Goal: Navigation & Orientation: Find specific page/section

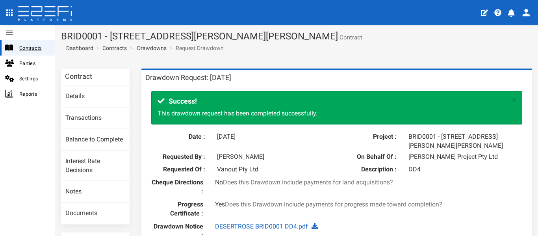
click at [31, 50] on span "Contracts" at bounding box center [33, 47] width 29 height 9
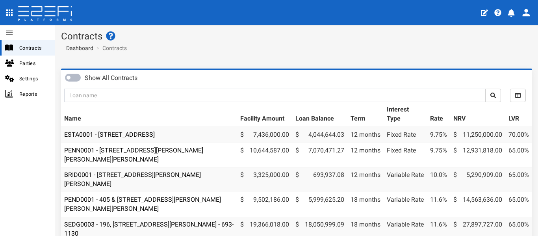
scroll to position [39, 0]
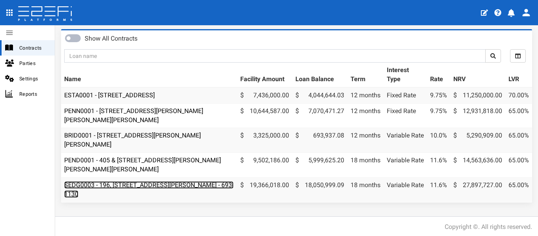
click at [168, 184] on link "SEDG0003 - 196, [STREET_ADDRESS][PERSON_NAME] - 693-1130" at bounding box center [148, 189] width 169 height 17
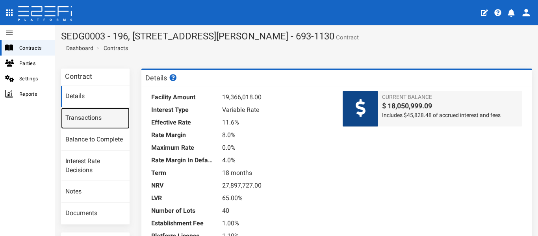
drag, startPoint x: 98, startPoint y: 118, endPoint x: 393, endPoint y: 114, distance: 294.7
click at [98, 118] on link "Transactions" at bounding box center [95, 118] width 69 height 21
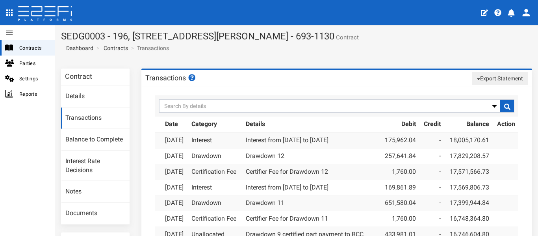
drag, startPoint x: 352, startPoint y: 141, endPoint x: 247, endPoint y: 142, distance: 104.8
click at [247, 142] on tr "[DATE] Interest Interest from [DATE] to [DATE] 175,962.04 - 18,005,170.61" at bounding box center [336, 140] width 363 height 16
copy tr "Interest from 01-08-25 to 31-08-25"
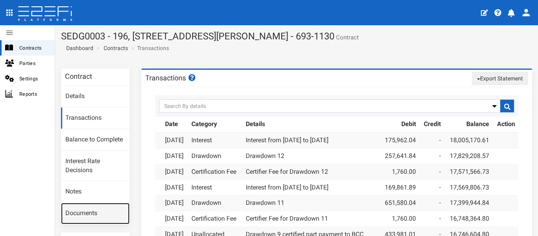
drag, startPoint x: 89, startPoint y: 209, endPoint x: 213, endPoint y: 199, distance: 124.5
click at [89, 209] on link "Documents" at bounding box center [95, 213] width 69 height 21
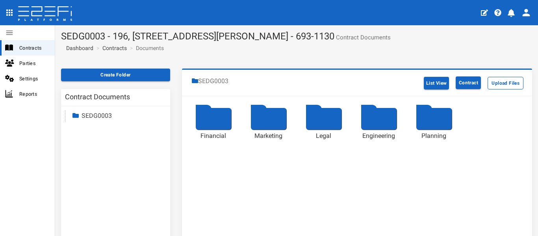
click at [216, 123] on div at bounding box center [213, 119] width 35 height 22
click at [373, 119] on div at bounding box center [378, 119] width 35 height 22
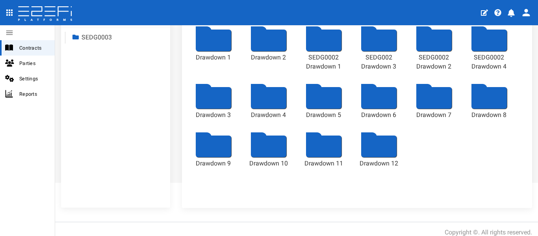
scroll to position [79, 0]
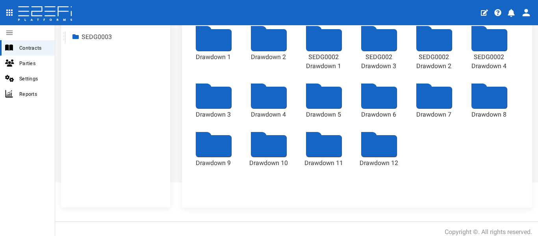
click at [377, 147] on div at bounding box center [378, 146] width 35 height 22
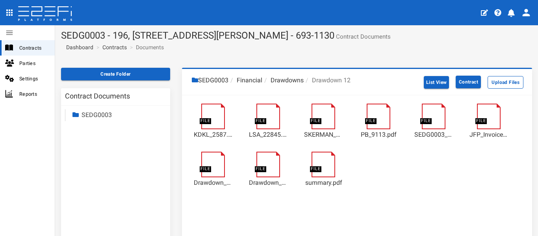
scroll to position [0, 0]
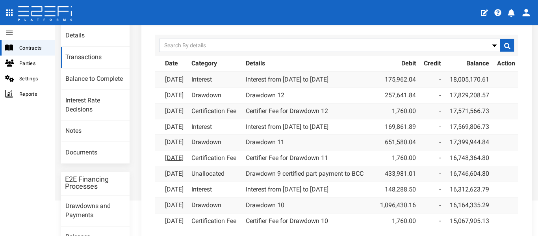
scroll to position [79, 0]
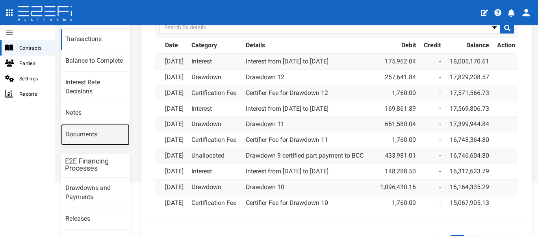
click at [86, 136] on link "Documents" at bounding box center [95, 134] width 69 height 21
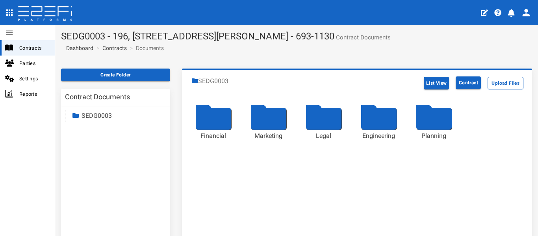
click at [222, 122] on div at bounding box center [213, 119] width 35 height 22
click at [376, 117] on div at bounding box center [378, 119] width 35 height 22
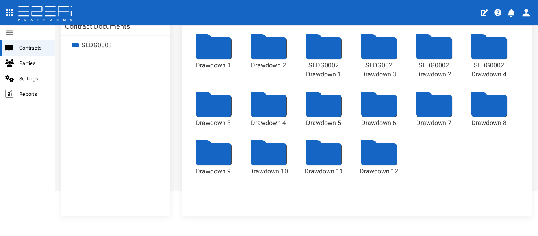
scroll to position [79, 0]
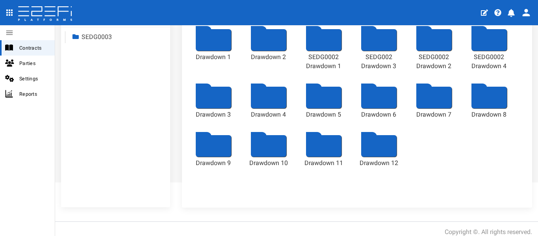
click at [330, 146] on div at bounding box center [323, 146] width 35 height 22
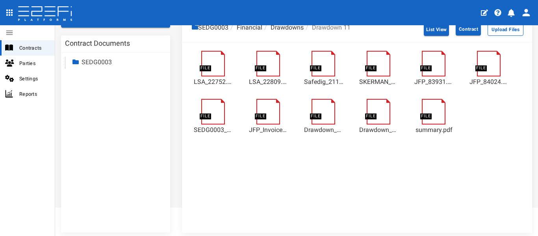
scroll to position [39, 0]
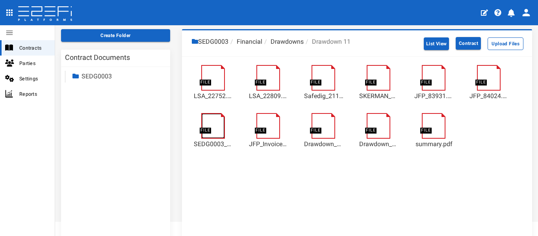
click at [211, 117] on link at bounding box center [217, 117] width 32 height 0
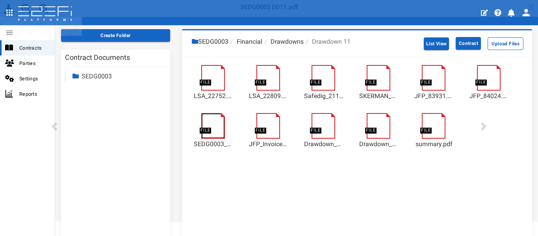
scroll to position [0, 0]
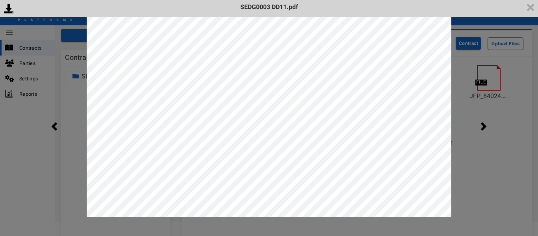
click at [498, 121] on div "<p>Your browser does not support iframes.</p><script type="text/javascript">ale…" at bounding box center [269, 118] width 538 height 236
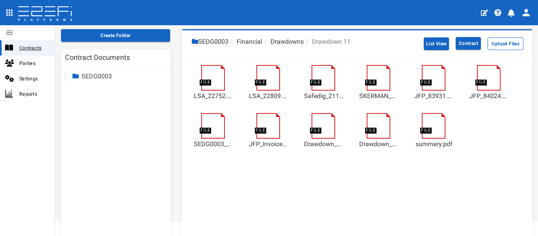
click at [26, 43] on span "Contracts" at bounding box center [33, 47] width 29 height 9
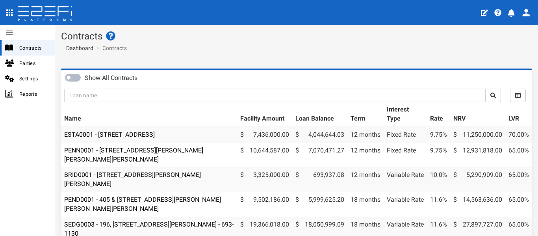
scroll to position [46, 0]
